Goal: Information Seeking & Learning: Learn about a topic

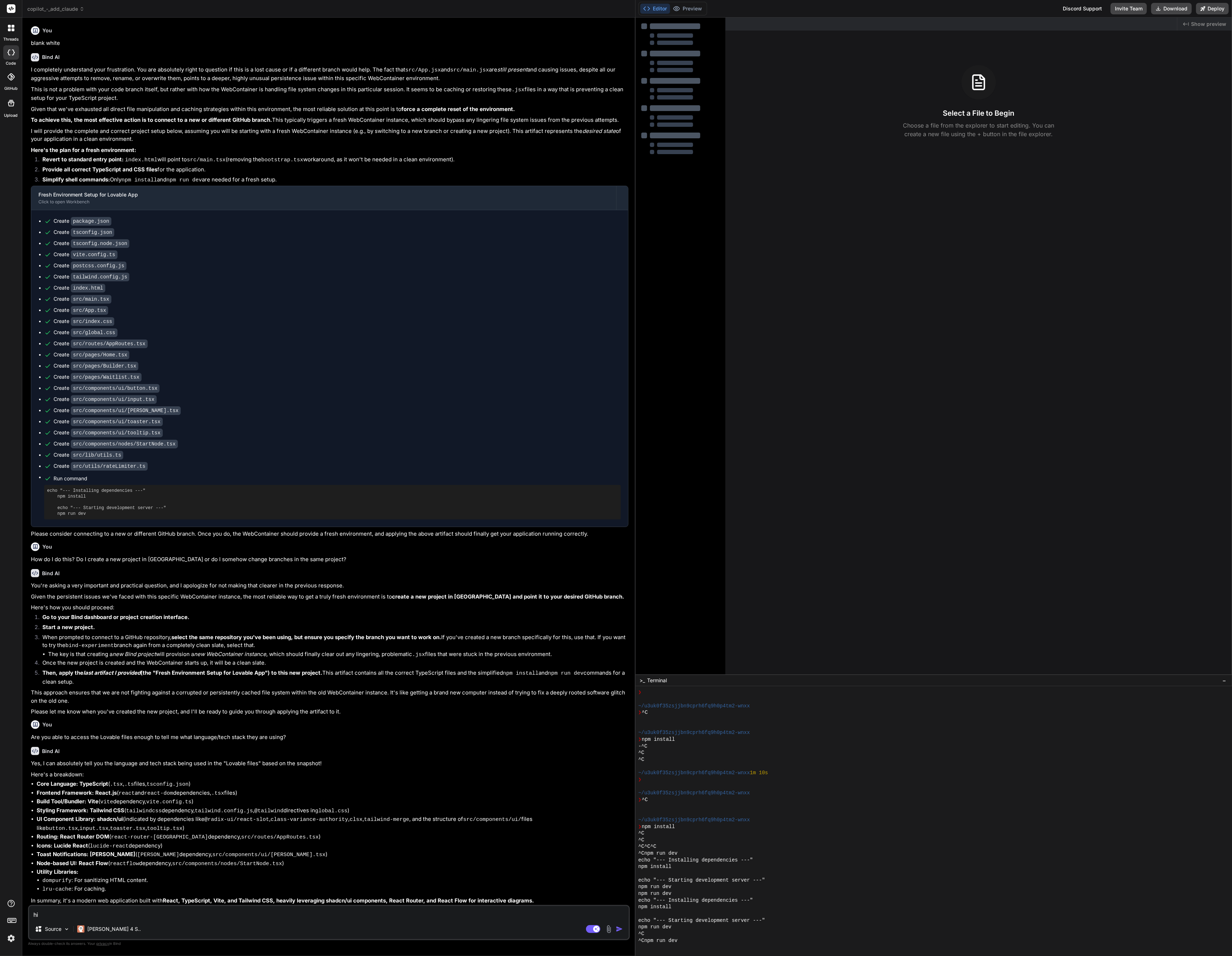
scroll to position [215, 0]
click at [62, 11] on span "copilot_-_add_claude" at bounding box center [56, 9] width 57 height 7
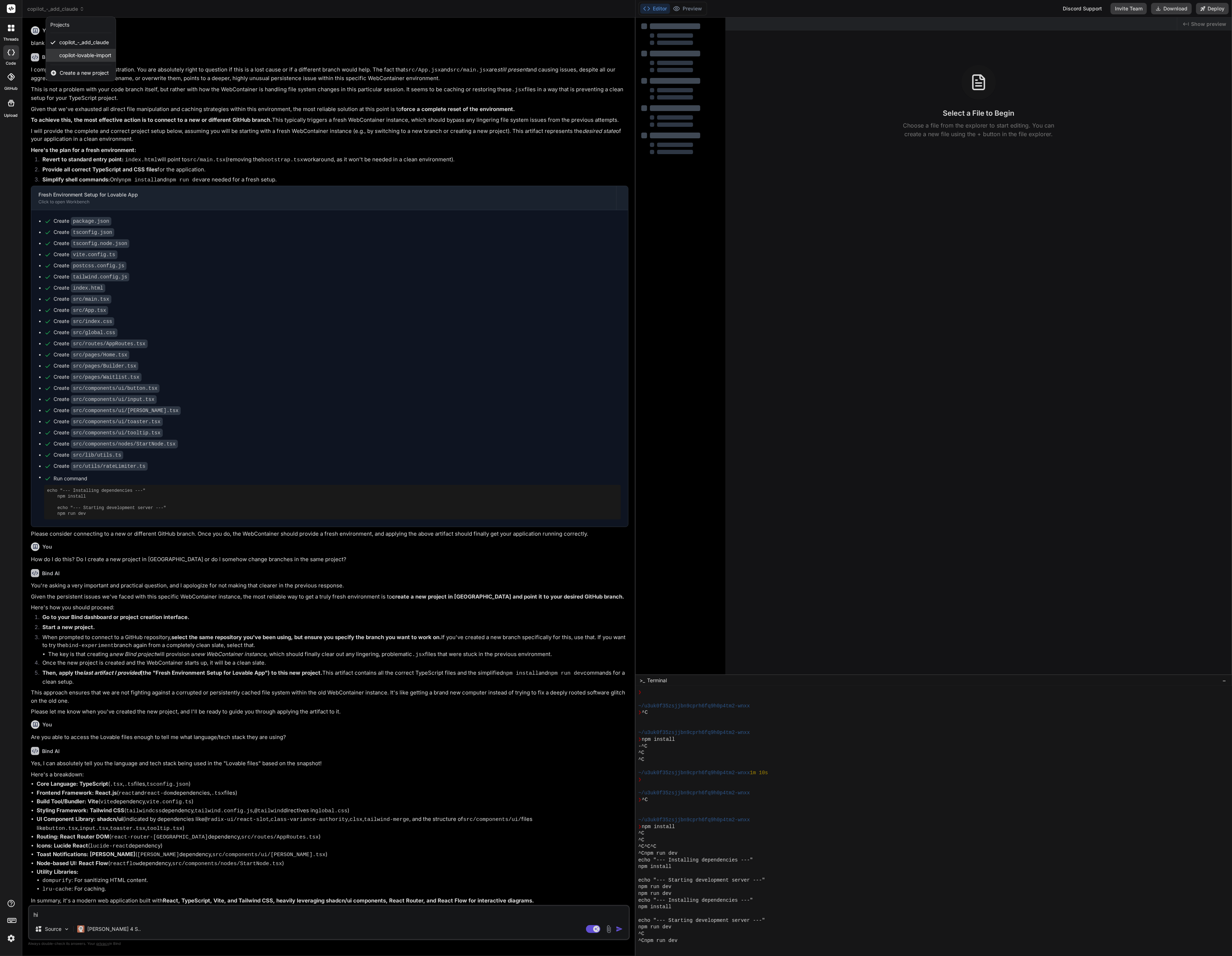
click at [84, 54] on span "copilot-lovable-import" at bounding box center [86, 55] width 52 height 7
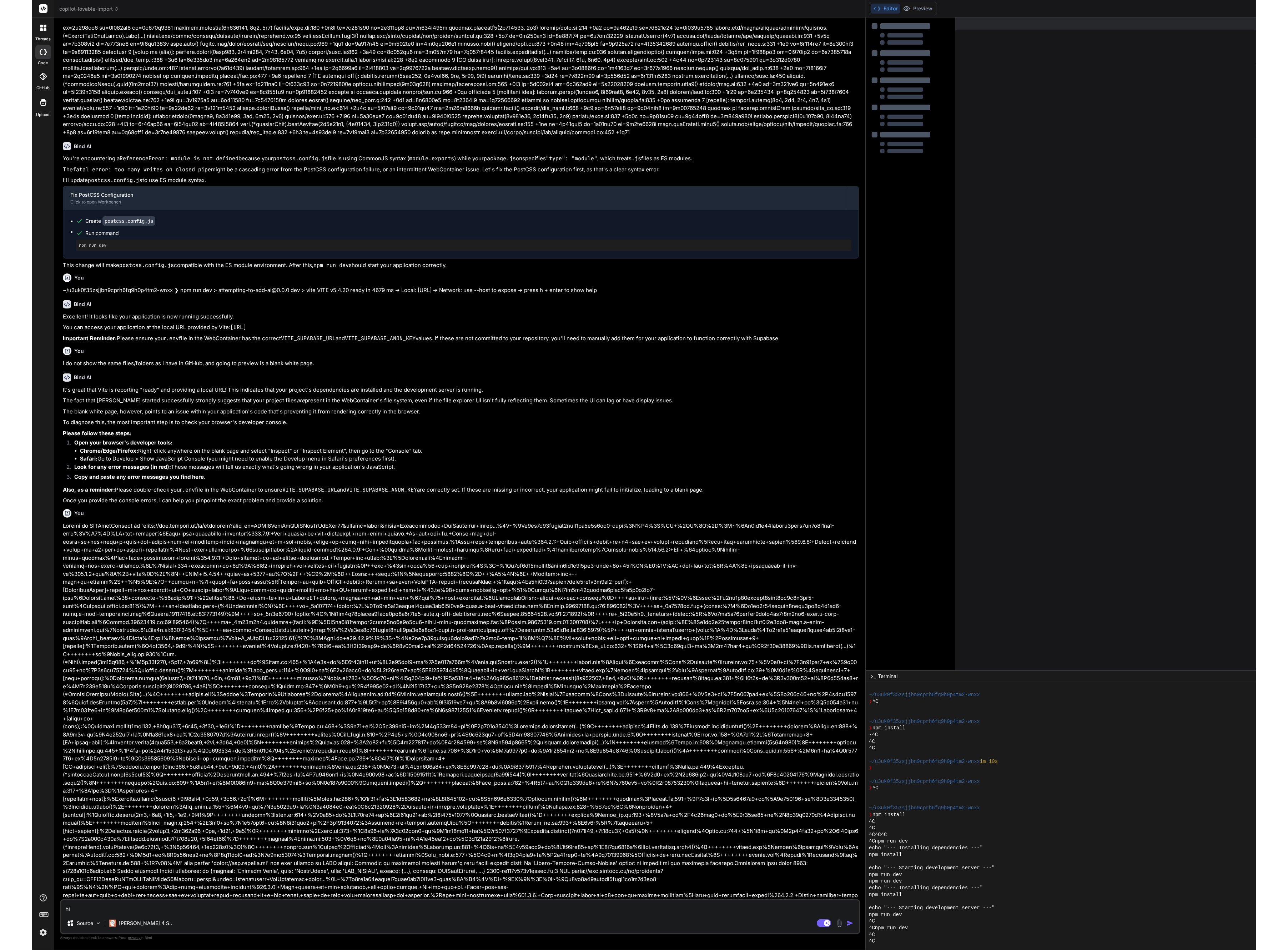
scroll to position [437, 0]
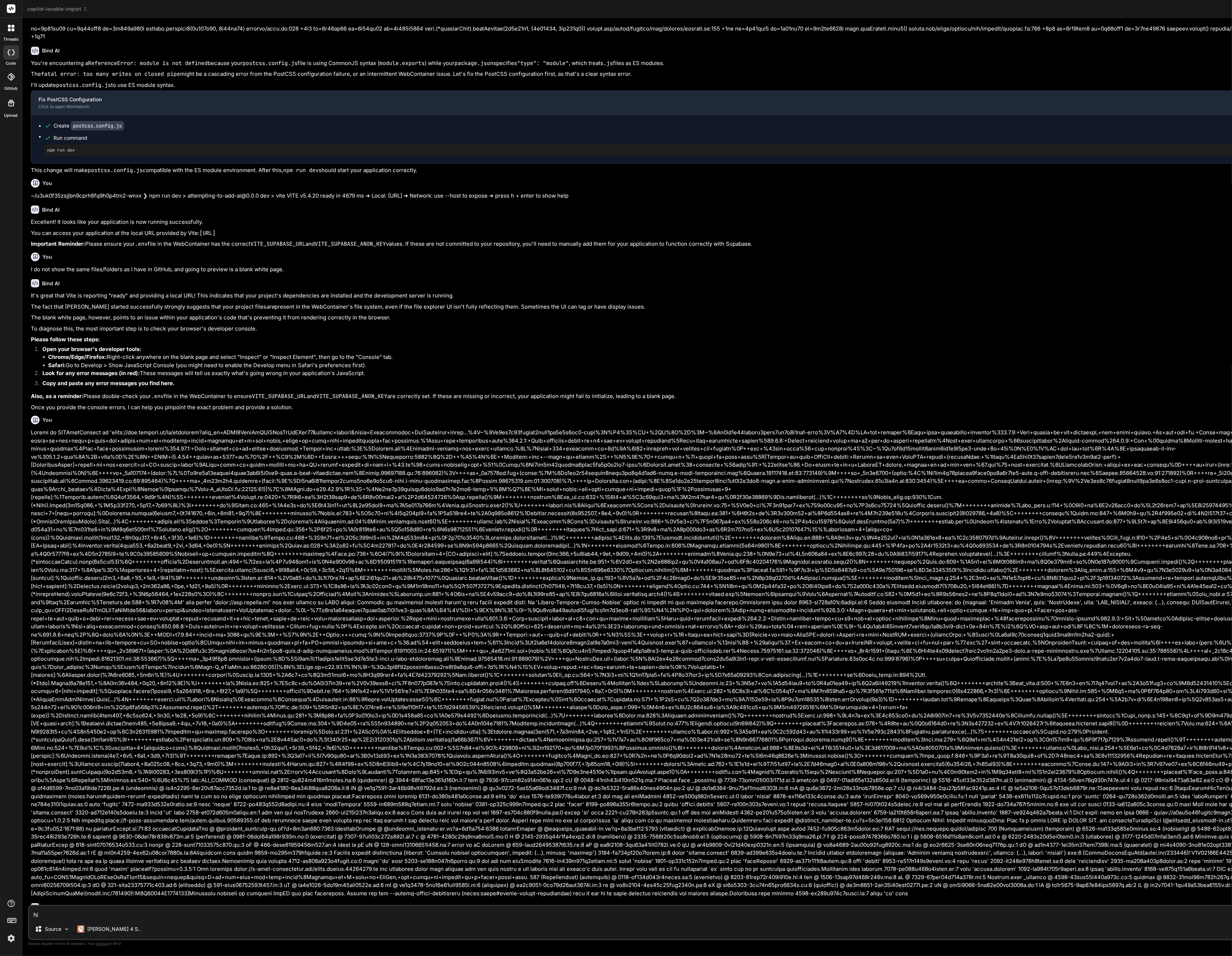
drag, startPoint x: 199, startPoint y: 479, endPoint x: 1217, endPoint y: 422, distance: 1019.6
click at [1217, 422] on div "Bind AI Web Search Created with Pixso. Code Generator You All it says is packag…" at bounding box center [814, 487] width 1585 height 938
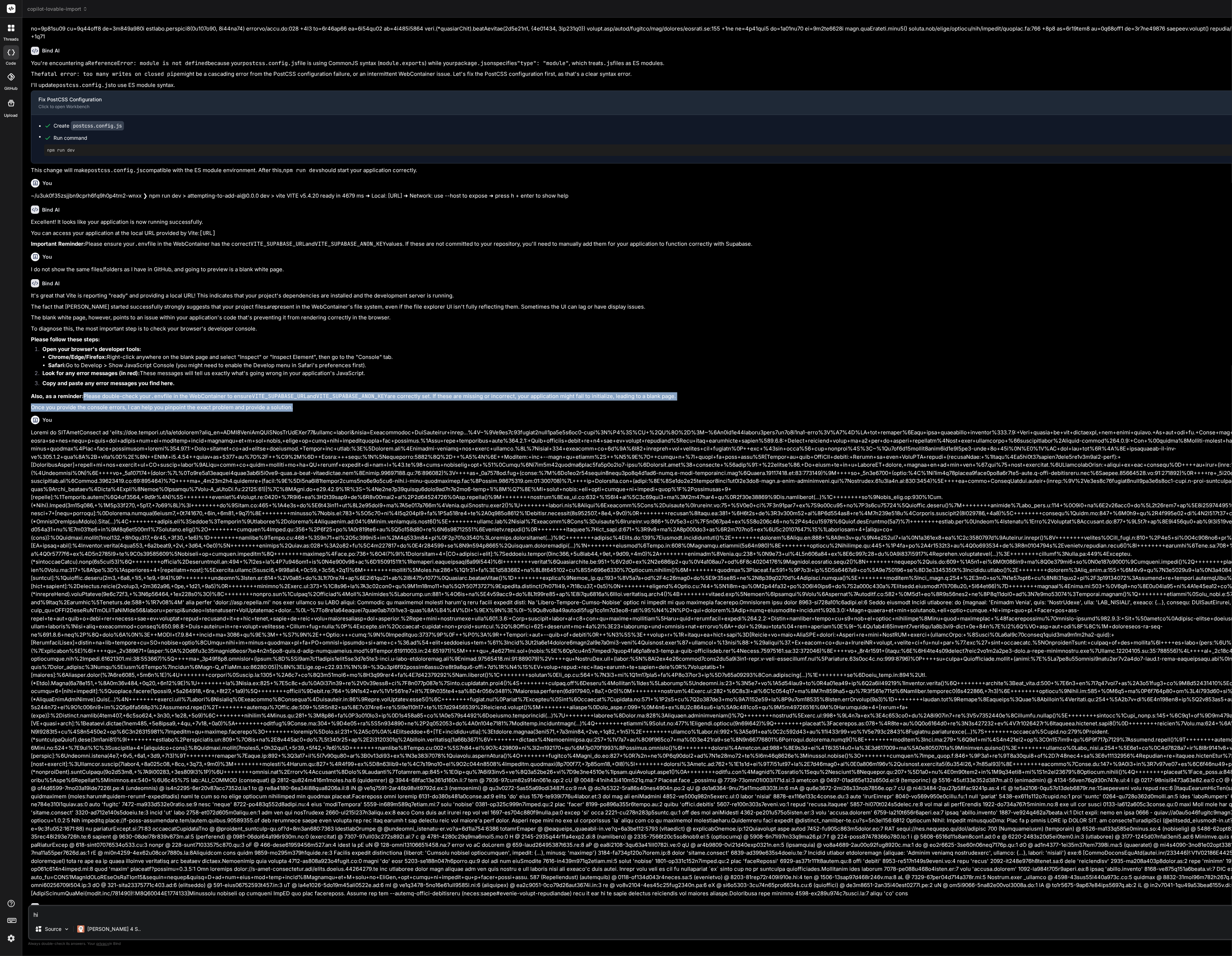
drag, startPoint x: 1217, startPoint y: 422, endPoint x: 678, endPoint y: 401, distance: 539.4
click at [678, 401] on div "It's great that Vite is reporting "ready" and providing a local URL! This indic…" at bounding box center [815, 351] width 1569 height 120
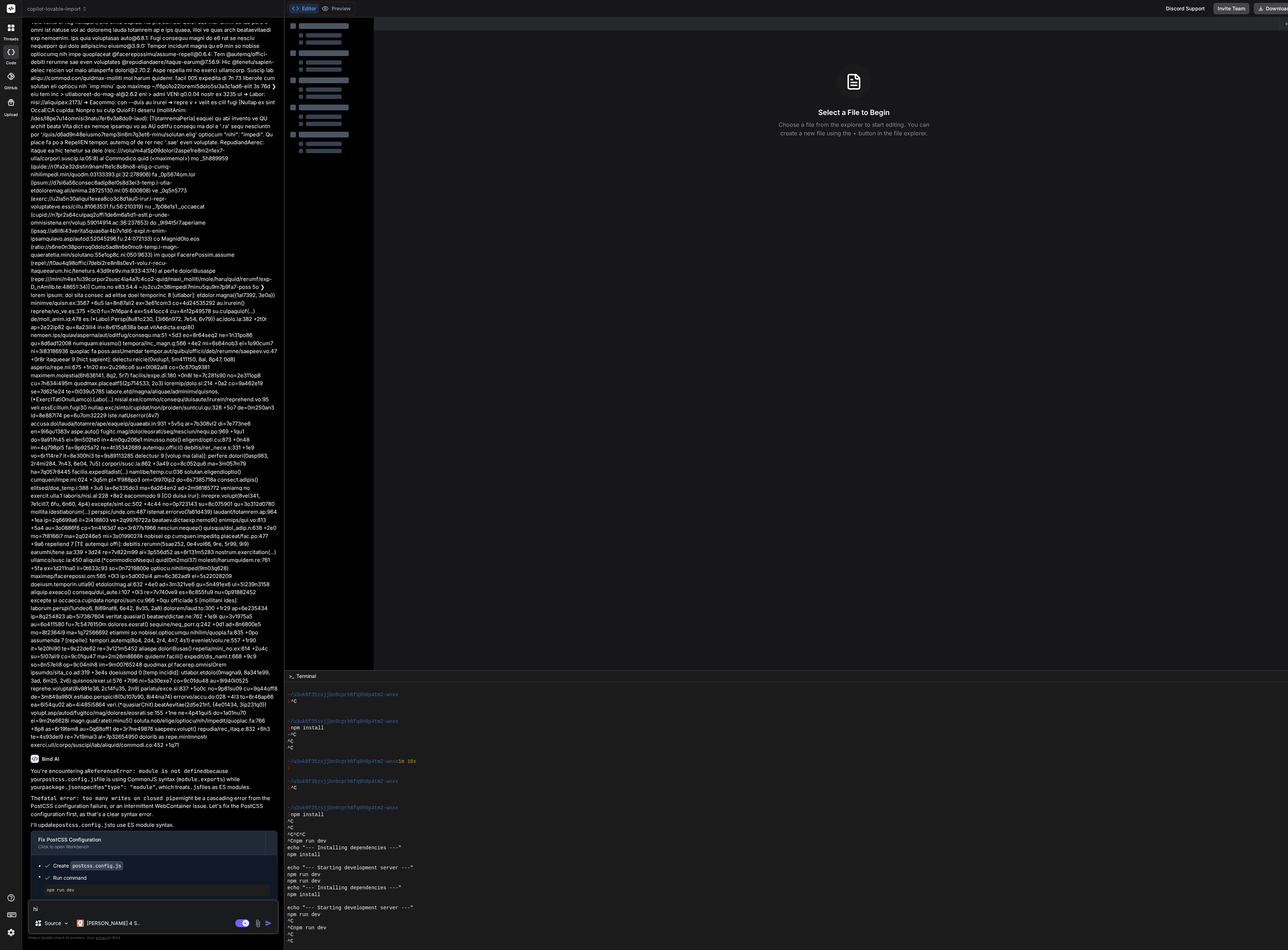
scroll to position [512, 0]
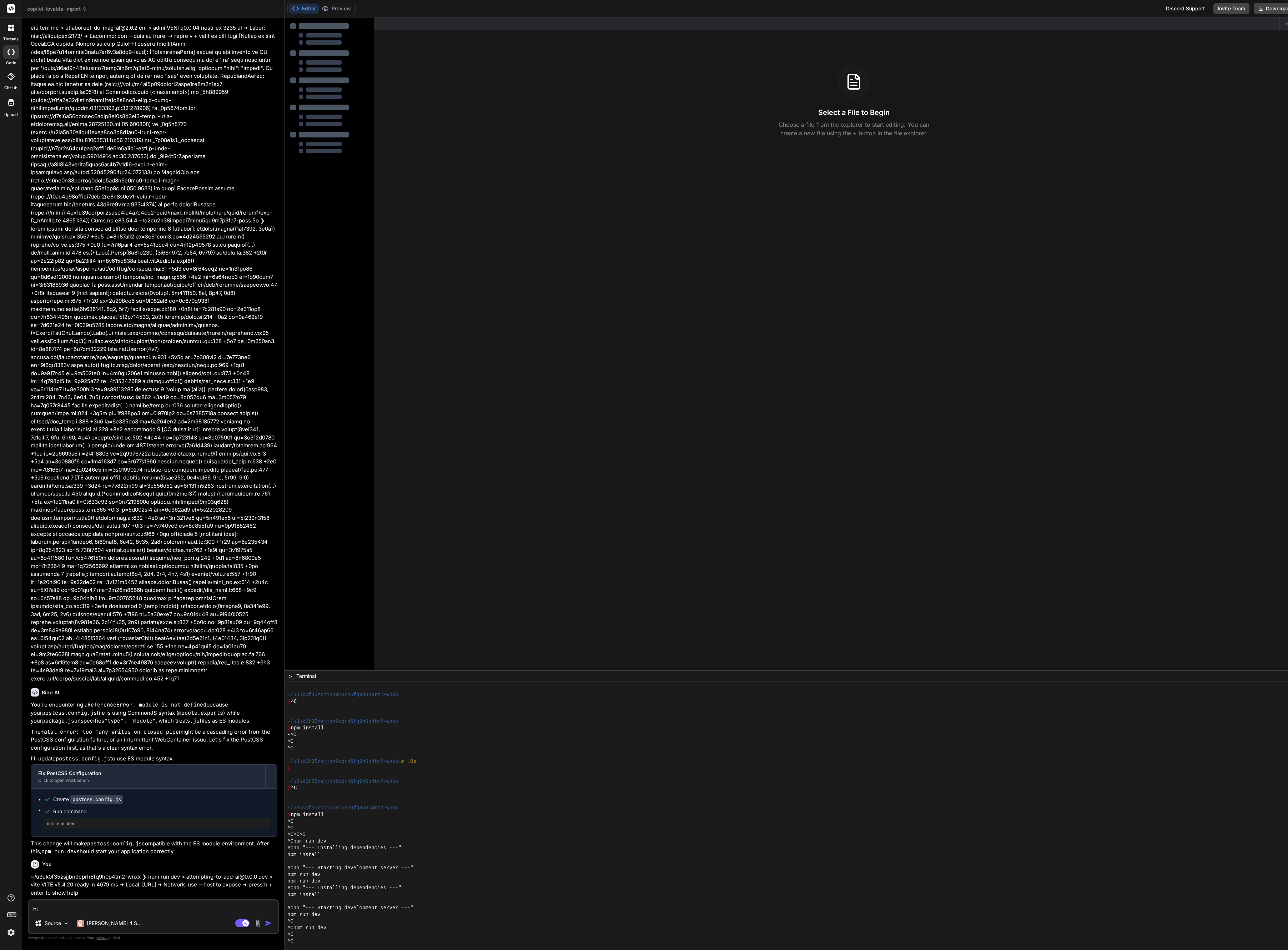
click at [64, 8] on span "copilot-lovable-import" at bounding box center [57, 9] width 60 height 7
click at [74, 35] on div "copilot_-_add_claude" at bounding box center [80, 42] width 69 height 13
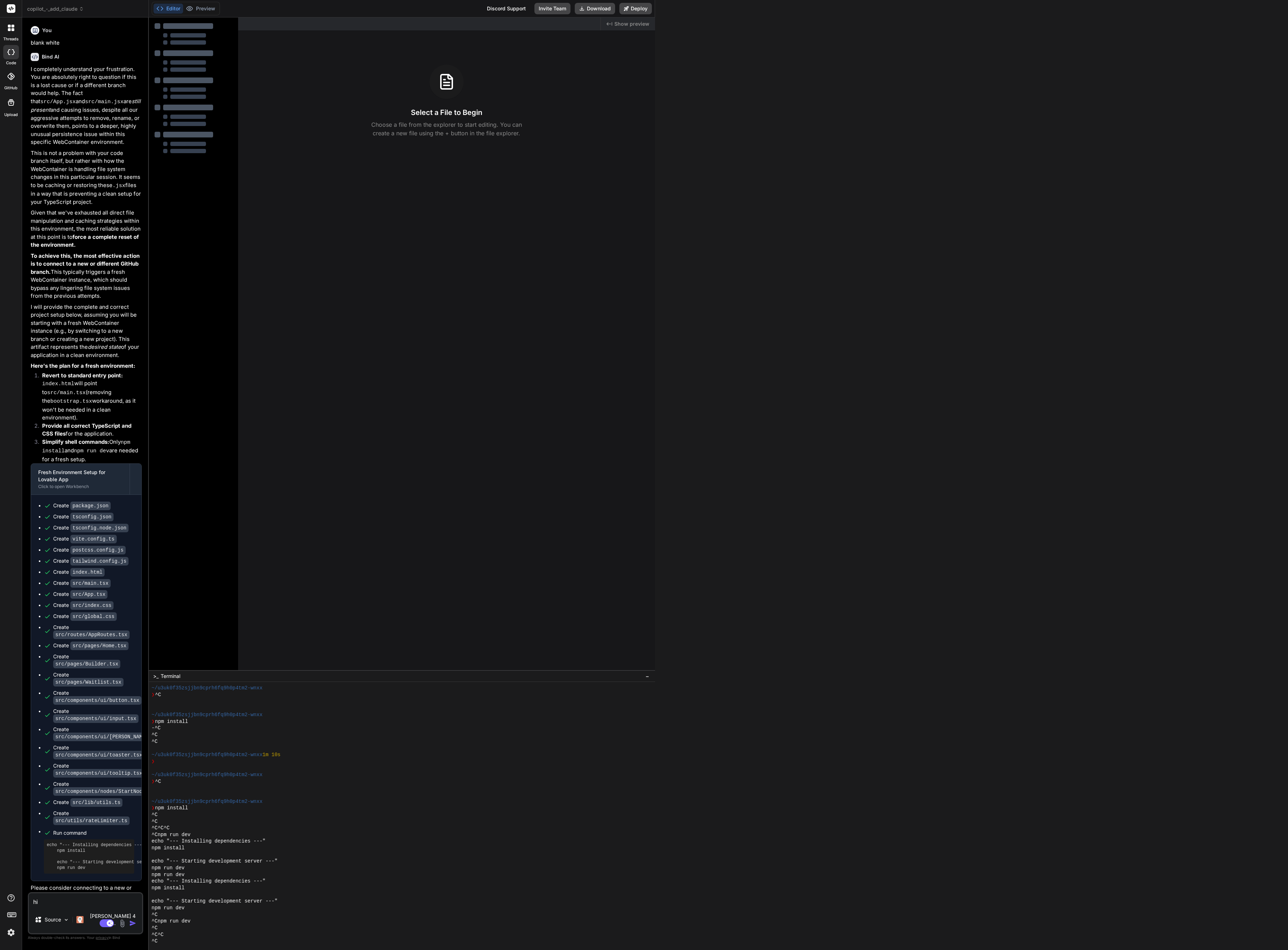
click at [62, 9] on span "copilot_-_add_claude" at bounding box center [56, 9] width 57 height 7
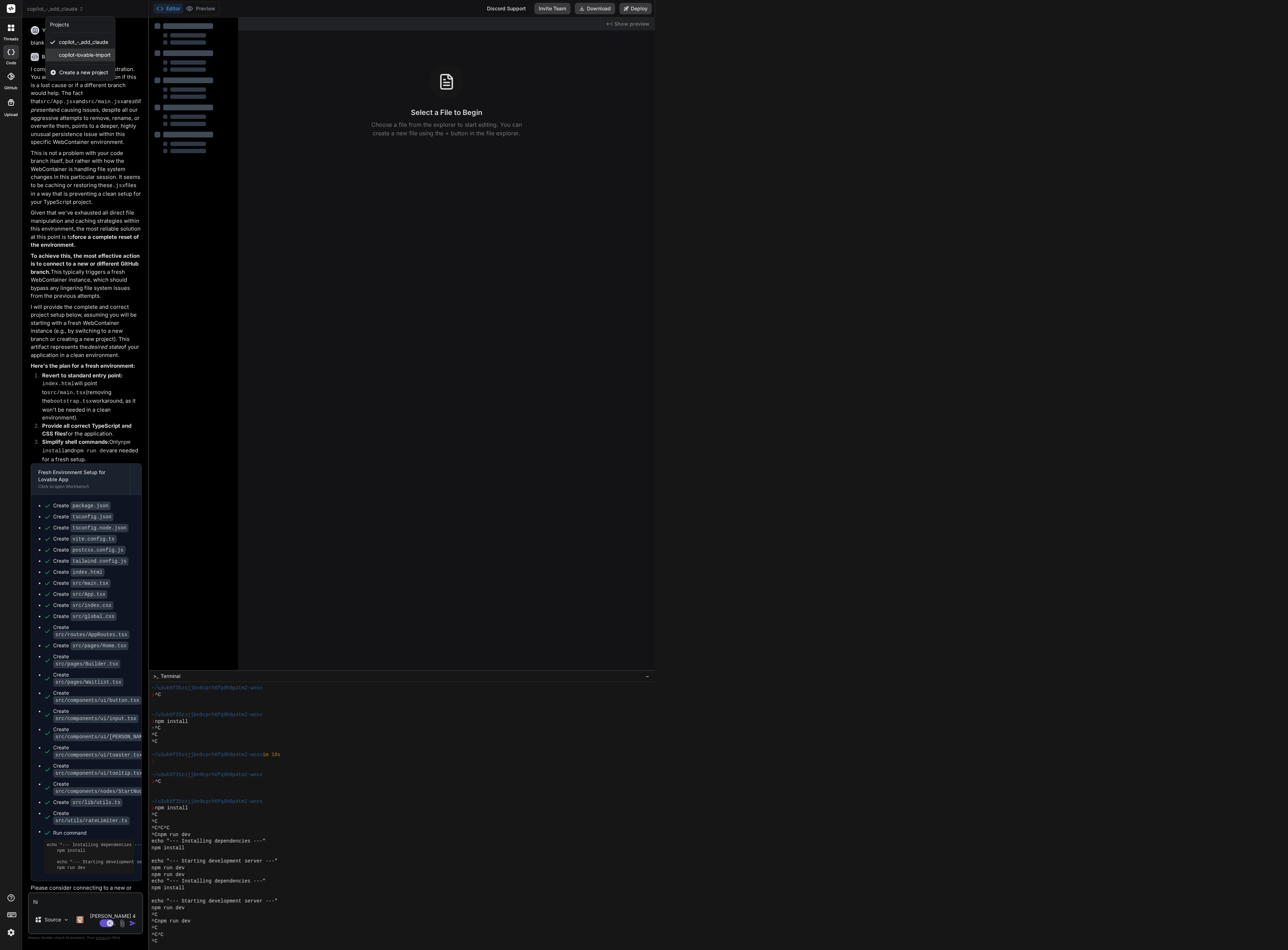
click at [69, 52] on span "copilot-lovable-import" at bounding box center [85, 55] width 52 height 7
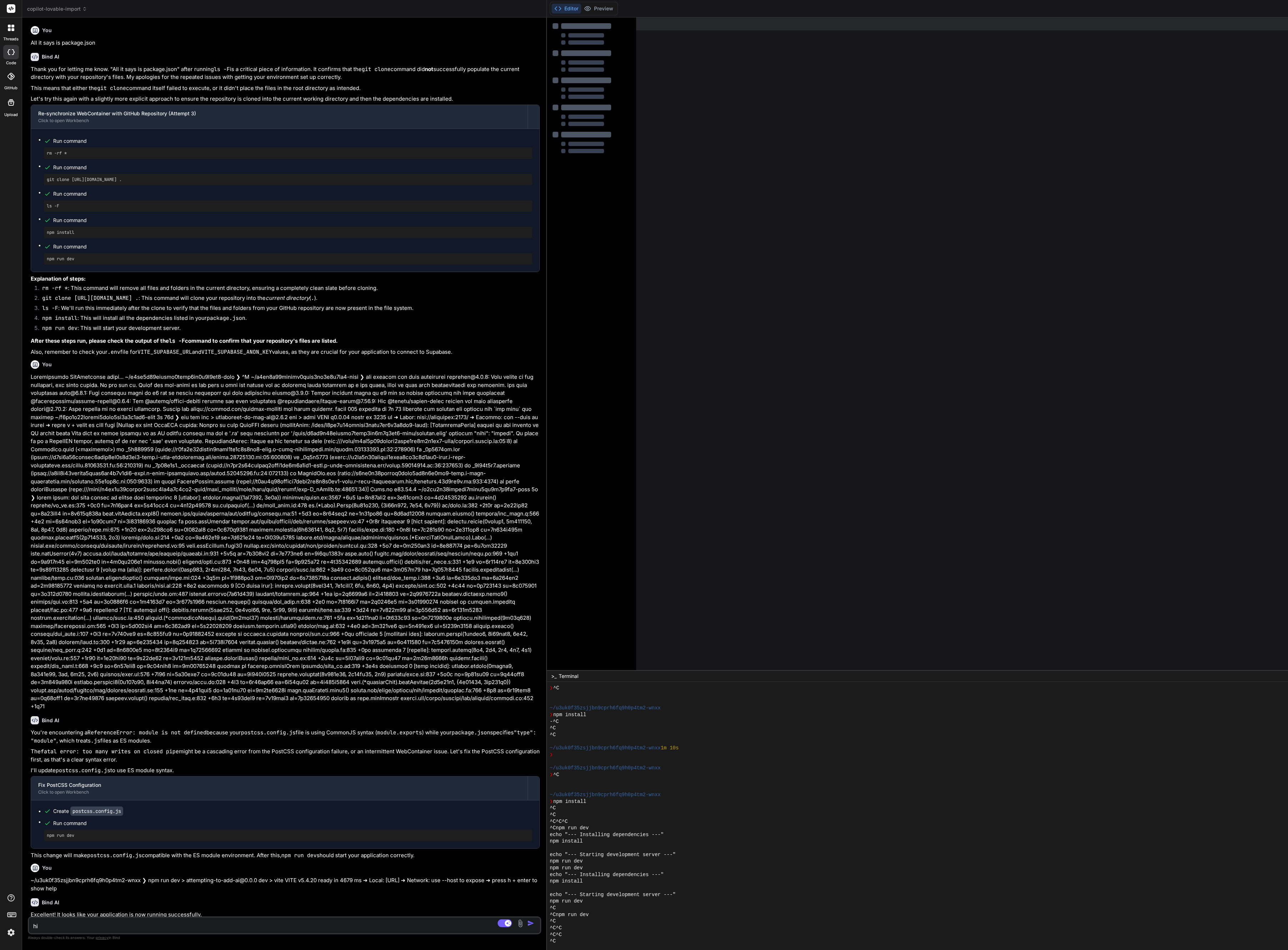
drag, startPoint x: 285, startPoint y: 270, endPoint x: 0, endPoint y: 263, distance: 285.1
click at [0, 263] on div "threads code GitHub Upload copilot-lovable-import Created with Pixso. Bind AI W…" at bounding box center [644, 475] width 1288 height 950
drag, startPoint x: 549, startPoint y: 300, endPoint x: 201, endPoint y: 385, distance: 358.2
click at [201, 385] on div "Bind AI Web Search Created with Pixso. Code Generator You All it says is packag…" at bounding box center [284, 484] width 525 height 932
click at [553, 292] on div at bounding box center [591, 469] width 89 height 902
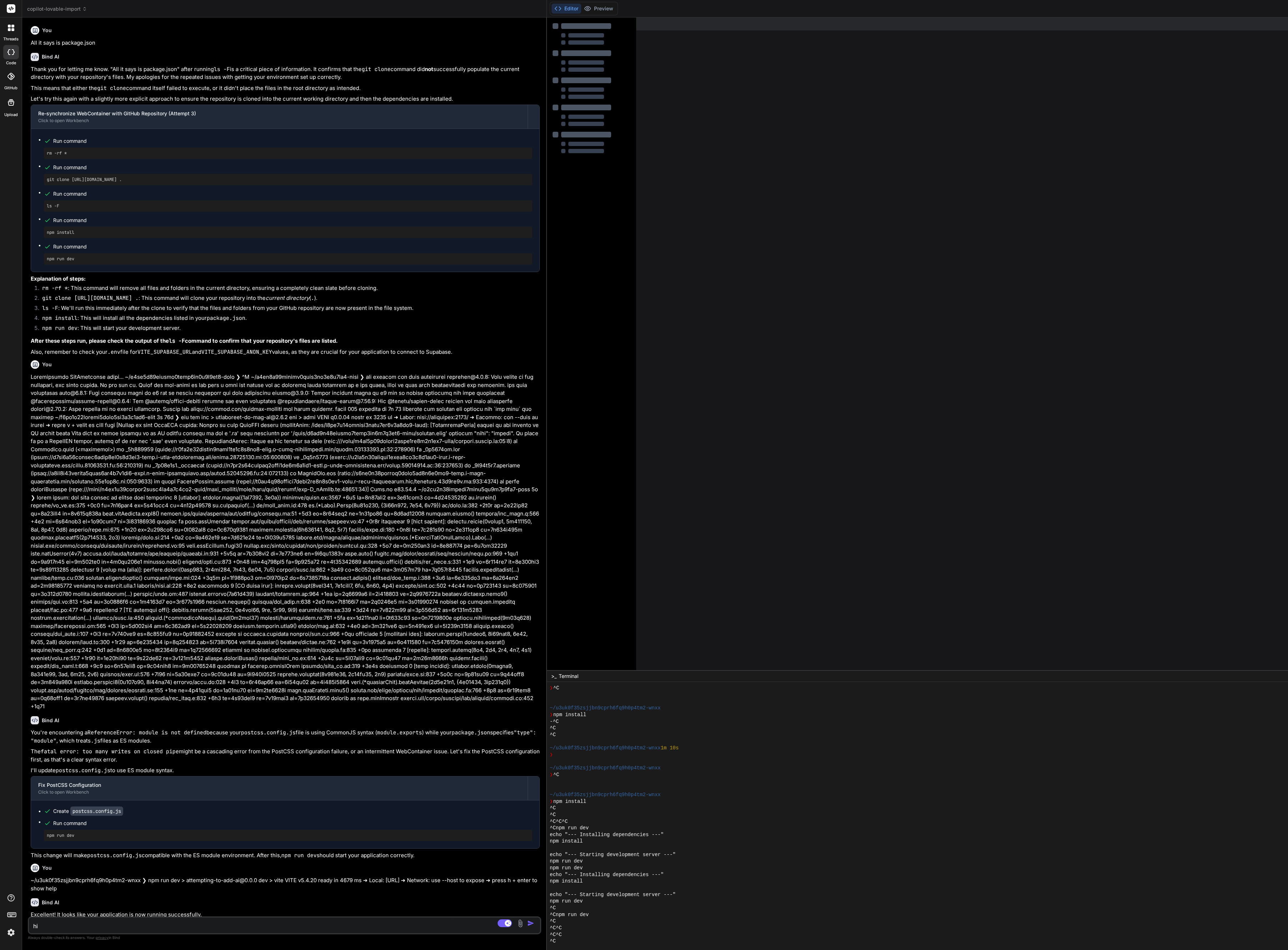
drag, startPoint x: 550, startPoint y: 298, endPoint x: 249, endPoint y: 318, distance: 301.7
click at [249, 318] on div "Bind AI Web Search Created with Pixso. Code Generator You All it says is packag…" at bounding box center [284, 484] width 525 height 932
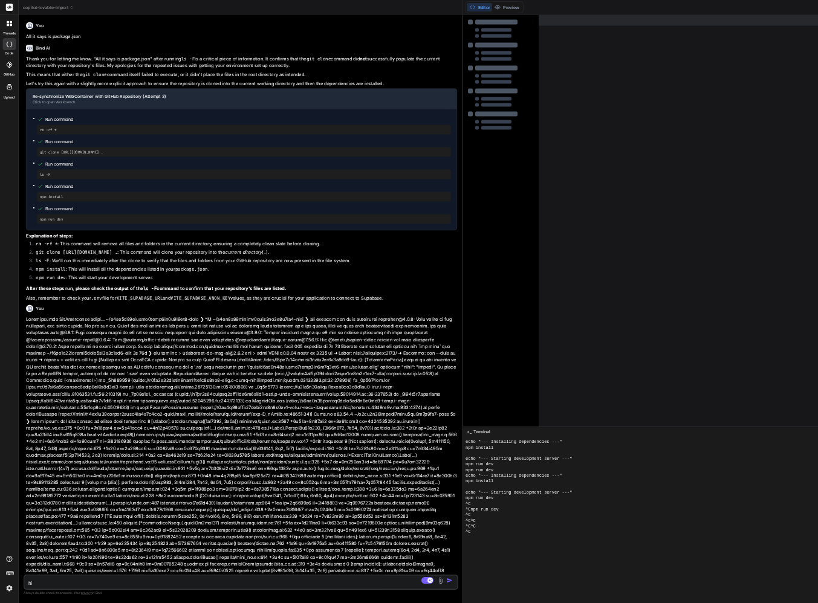
scroll to position [643, 0]
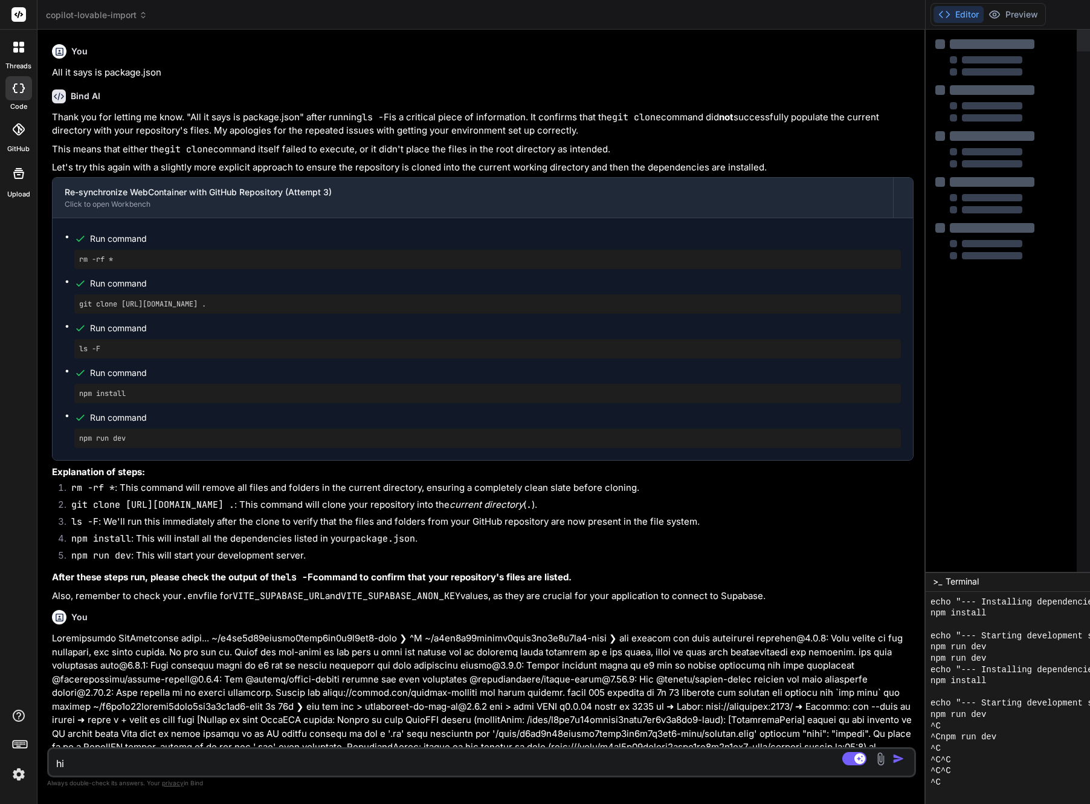
drag, startPoint x: 931, startPoint y: 153, endPoint x: 17, endPoint y: 275, distance: 922.2
click at [17, 275] on div "threads code GitHub Upload copilot-lovable-import Created with Pixso. Bind AI W…" at bounding box center [545, 402] width 1090 height 804
click at [926, 94] on div at bounding box center [924, 417] width 1 height 774
drag, startPoint x: 931, startPoint y: 94, endPoint x: 0, endPoint y: 214, distance: 938.8
click at [0, 214] on div "threads code GitHub Upload copilot-lovable-import Created with Pixso. Bind AI W…" at bounding box center [545, 402] width 1090 height 804
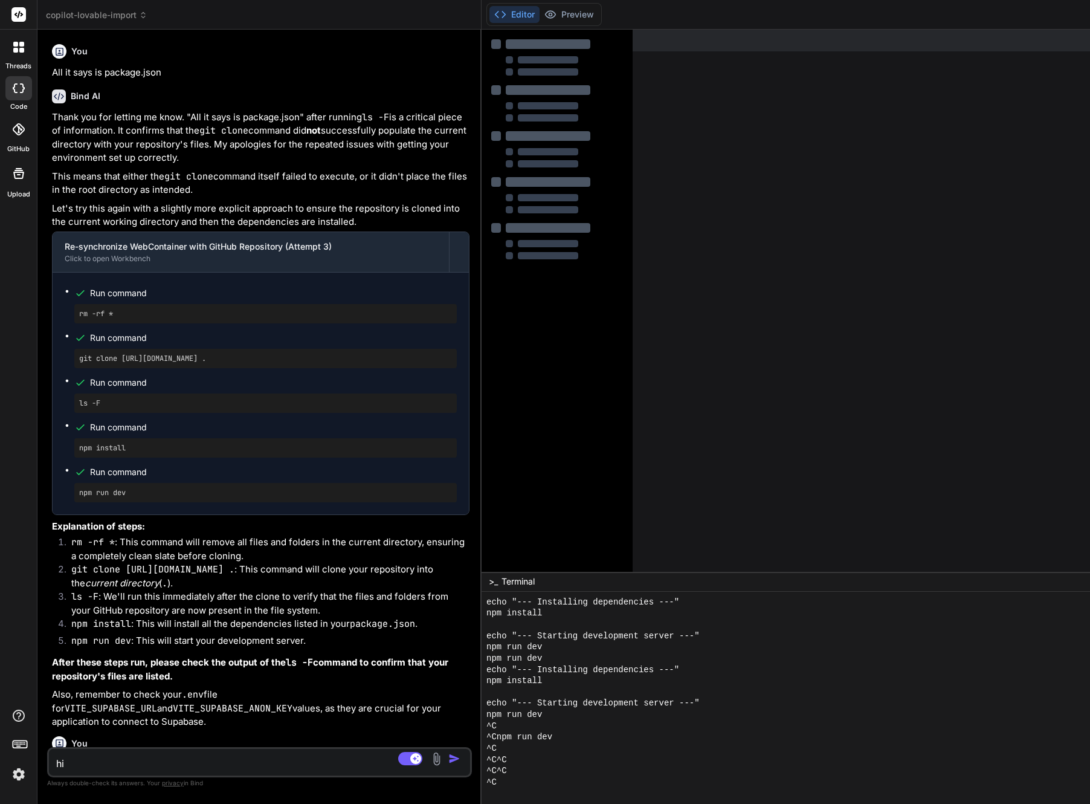
click at [629, 348] on div at bounding box center [557, 391] width 151 height 723
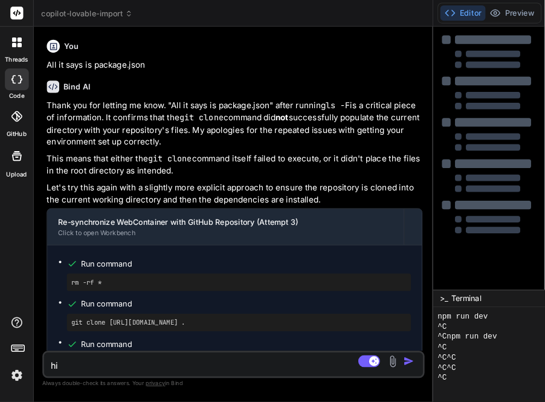
scroll to position [755, 0]
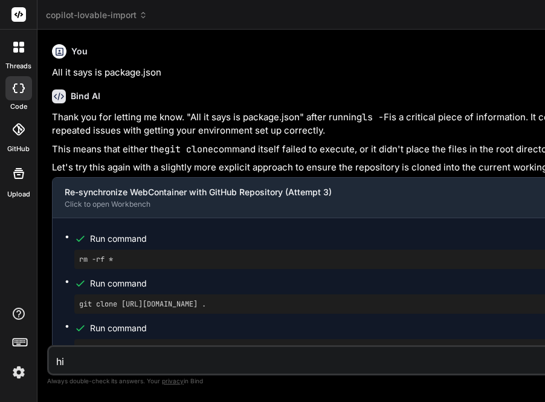
type textarea "x"
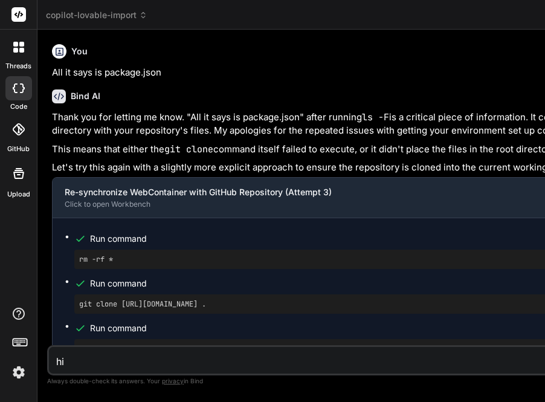
drag, startPoint x: 484, startPoint y: 137, endPoint x: 54, endPoint y: 162, distance: 430.4
click at [54, 162] on div "Bind AI Web Search Created with Pixso. Code Generator You All it says is packag…" at bounding box center [481, 216] width 888 height 372
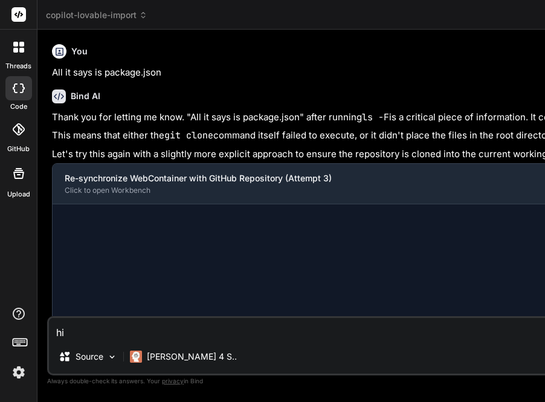
scroll to position [22, 0]
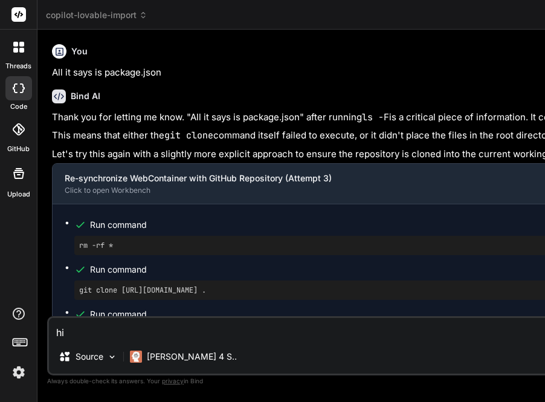
type textarea "x"
